Goal: Information Seeking & Learning: Understand process/instructions

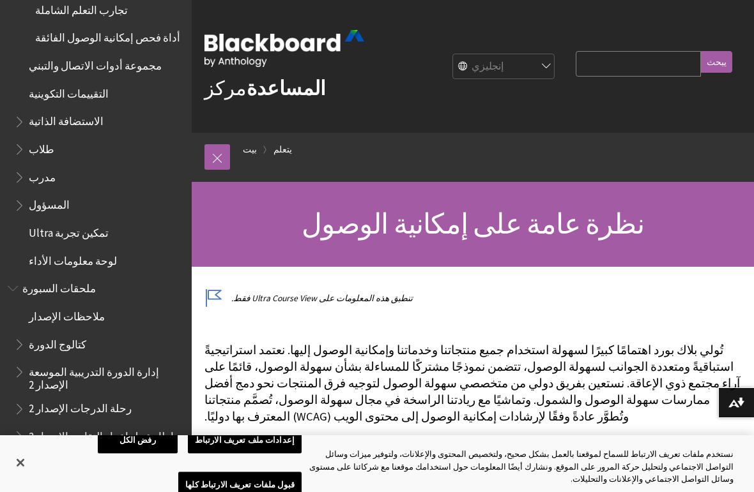
scroll to position [1151, 0]
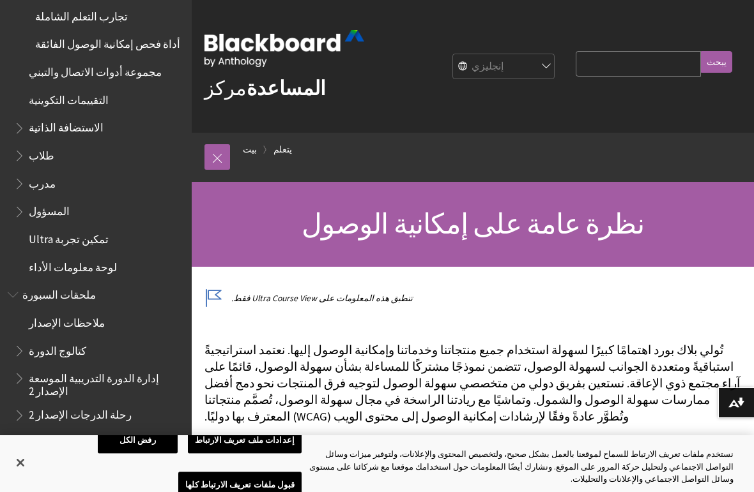
click at [55, 145] on span "طلاب" at bounding box center [99, 156] width 170 height 22
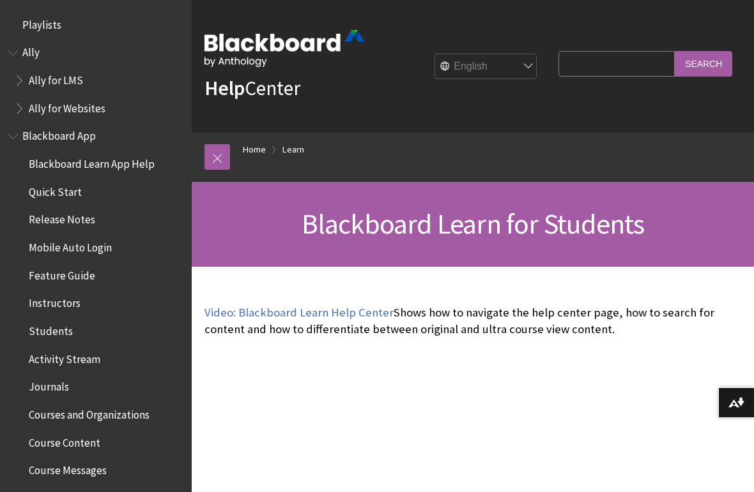
scroll to position [1211, 0]
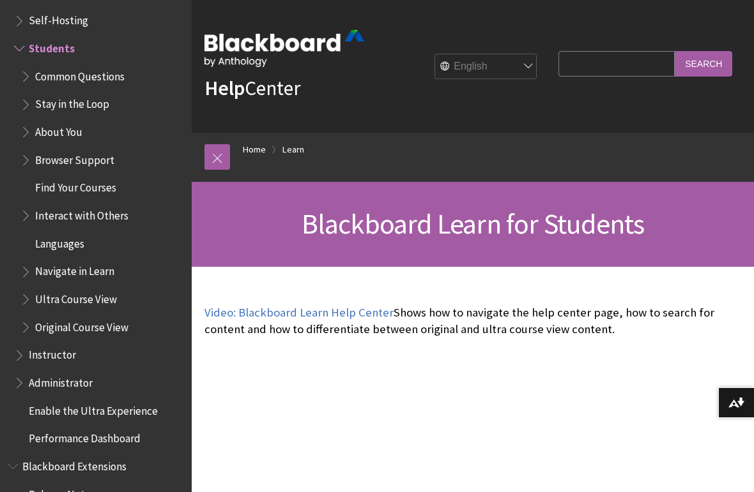
click at [512, 65] on select "English عربية Català Cymraeg Deutsch Español Suomi Français עברית Italiano 日本語 …" at bounding box center [486, 67] width 102 height 26
select select "/ar-sa/Learn/Student"
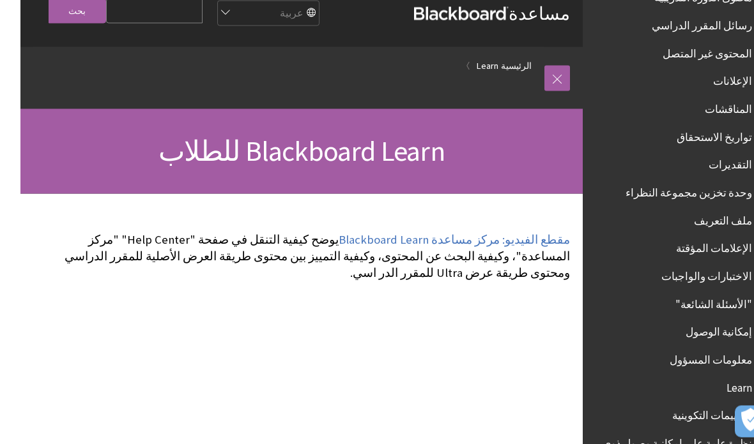
scroll to position [22, 0]
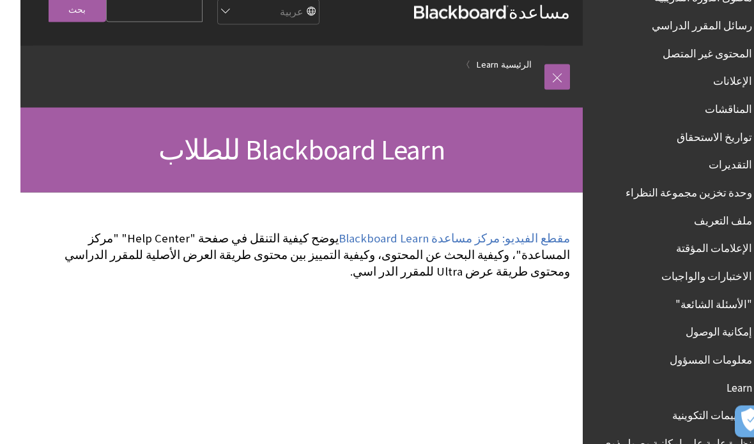
click at [150, 7] on input "Search Query" at bounding box center [134, 9] width 96 height 25
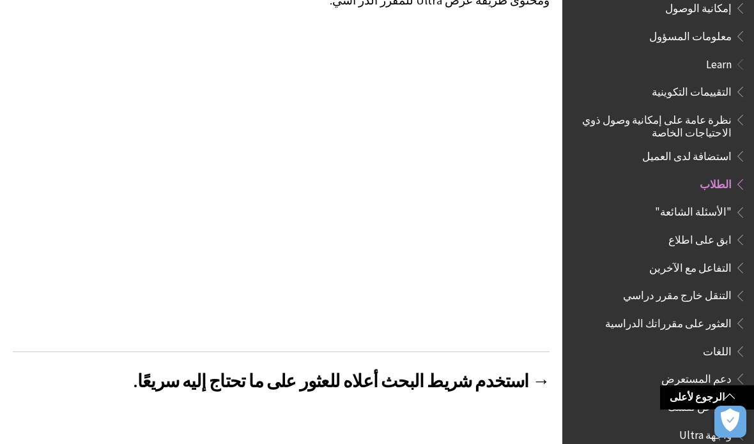
scroll to position [779, 0]
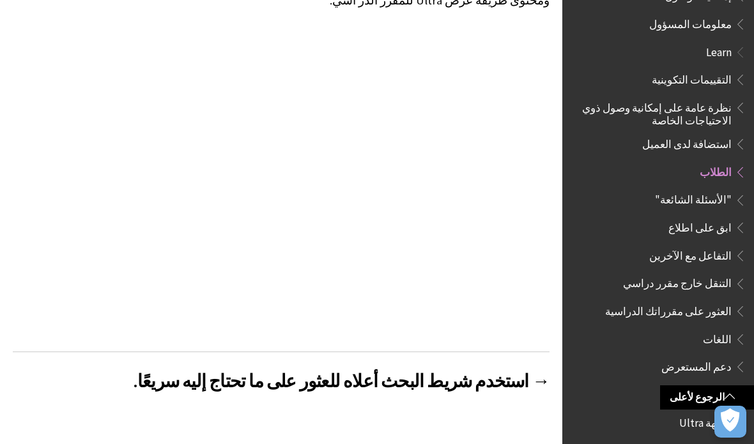
click at [713, 301] on span "العثور على مقرراتك الدراسية" at bounding box center [668, 309] width 126 height 17
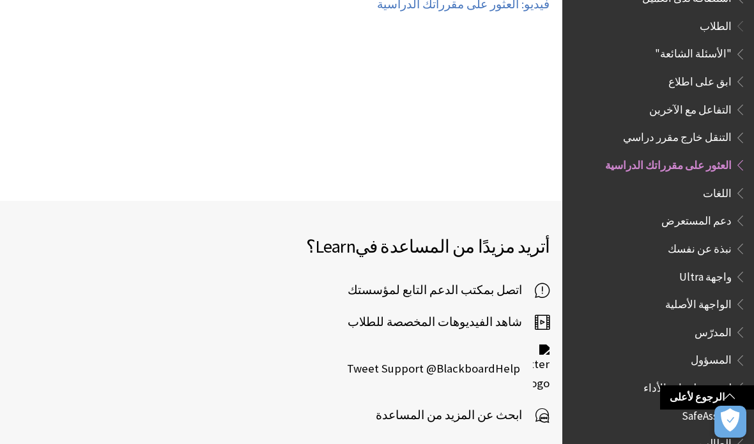
scroll to position [2776, 0]
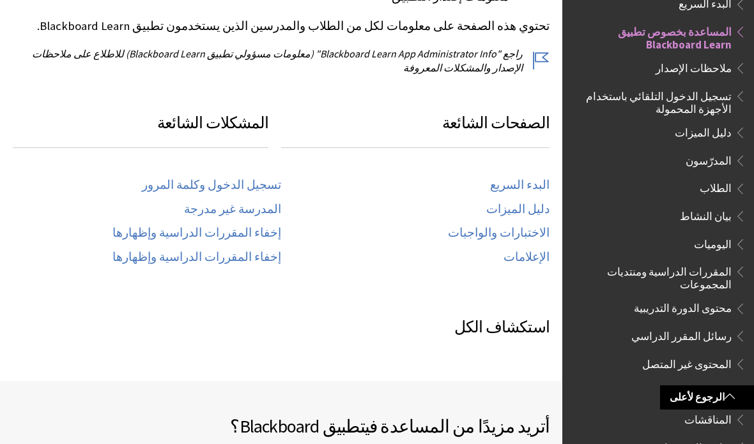
scroll to position [517, 0]
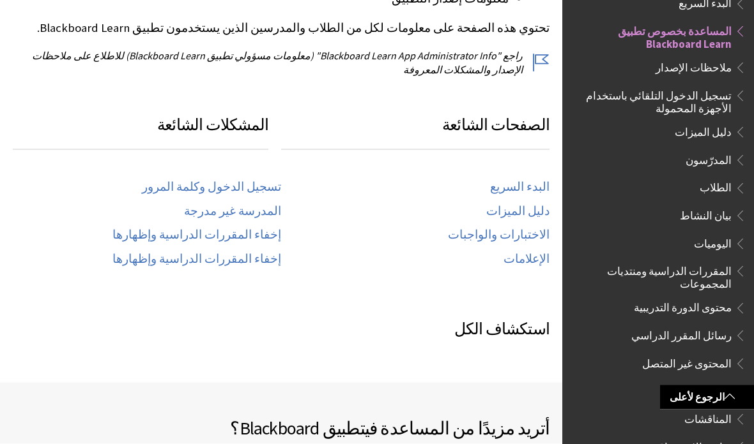
click at [259, 213] on link "المدرسة غير مدرجة" at bounding box center [232, 211] width 97 height 15
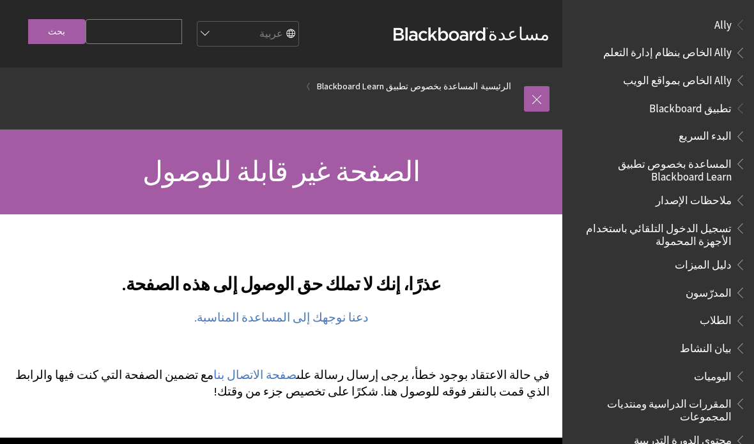
click at [734, 114] on span "Book outline for Blackboard App Help" at bounding box center [737, 106] width 13 height 16
